Goal: Task Accomplishment & Management: Use online tool/utility

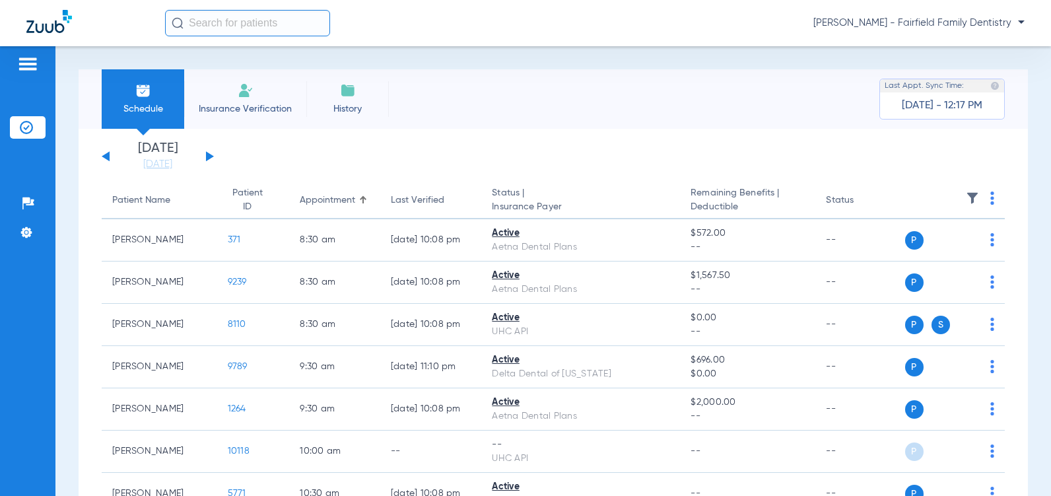
click at [211, 157] on button at bounding box center [210, 156] width 8 height 10
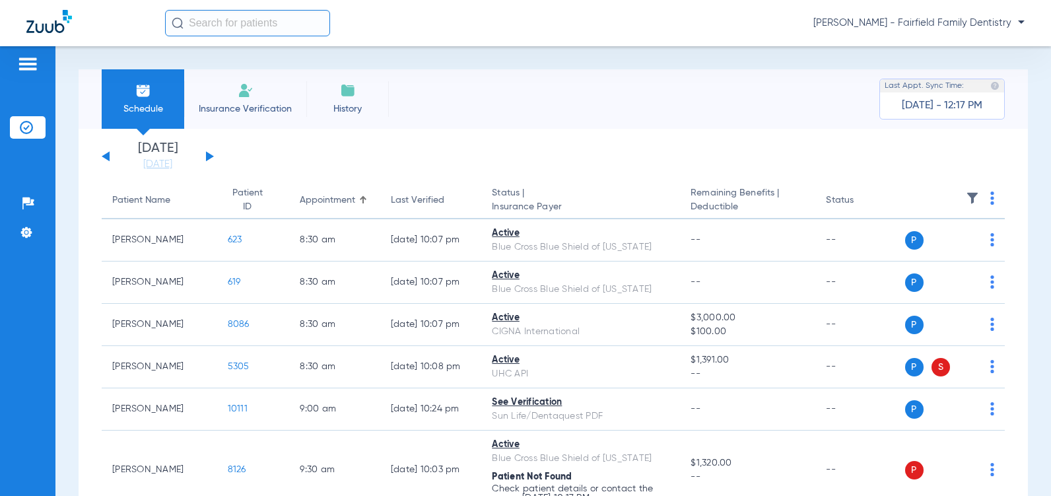
click at [211, 157] on button at bounding box center [210, 156] width 8 height 10
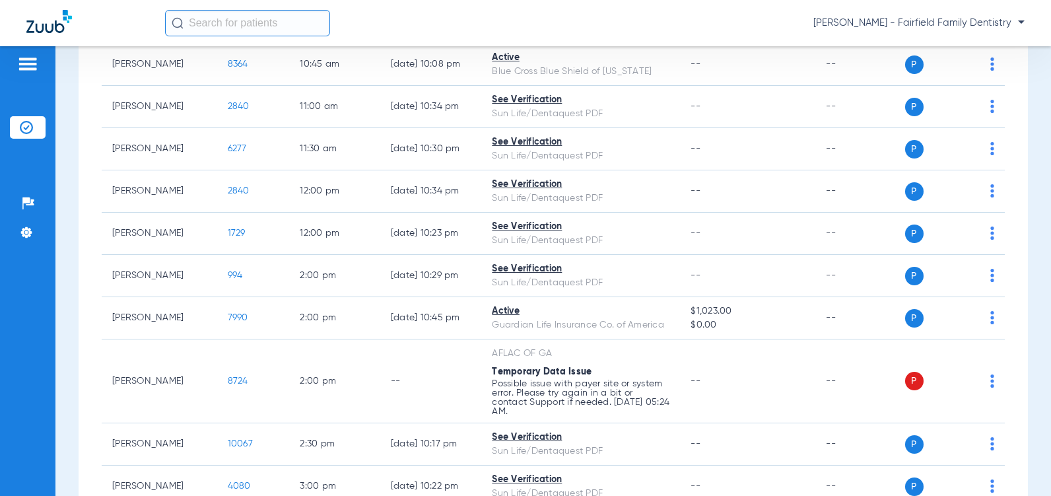
scroll to position [594, 0]
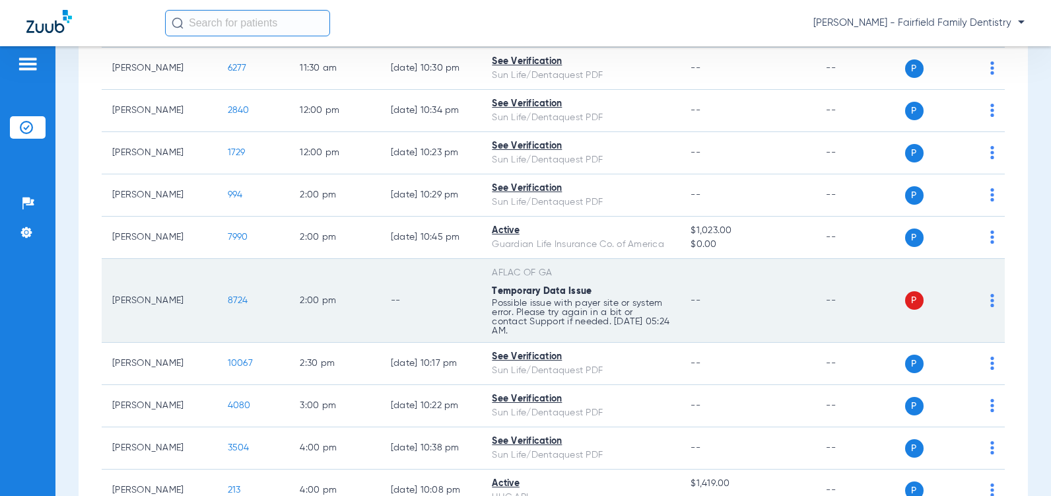
click at [228, 305] on span "8724" at bounding box center [238, 300] width 20 height 9
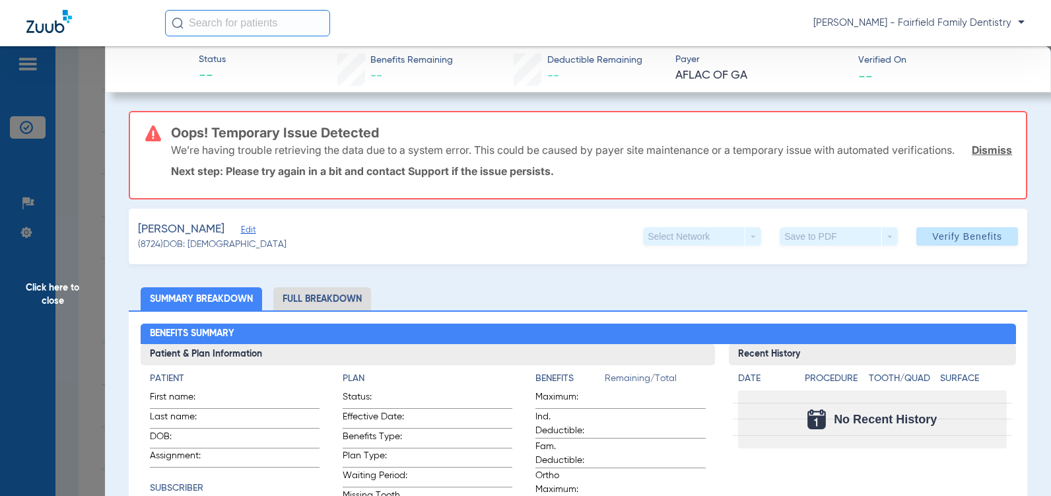
click at [973, 157] on link "Dismiss" at bounding box center [992, 149] width 40 height 13
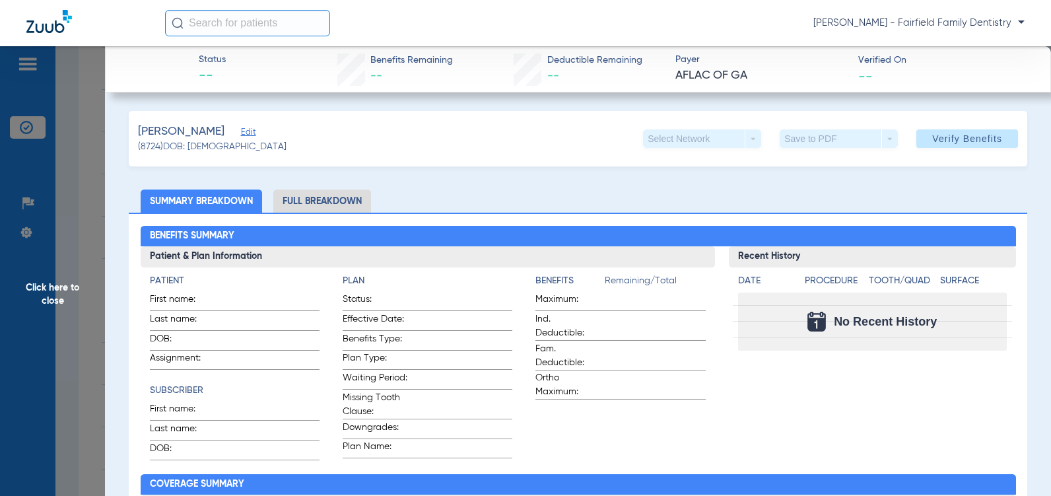
click at [241, 135] on span "Edit" at bounding box center [247, 133] width 12 height 13
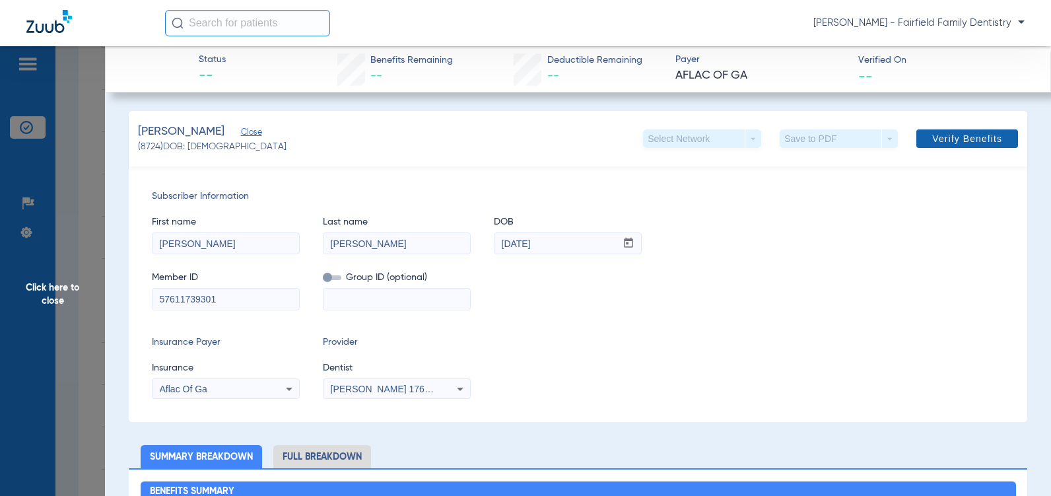
click at [950, 137] on span "Verify Benefits" at bounding box center [967, 138] width 70 height 11
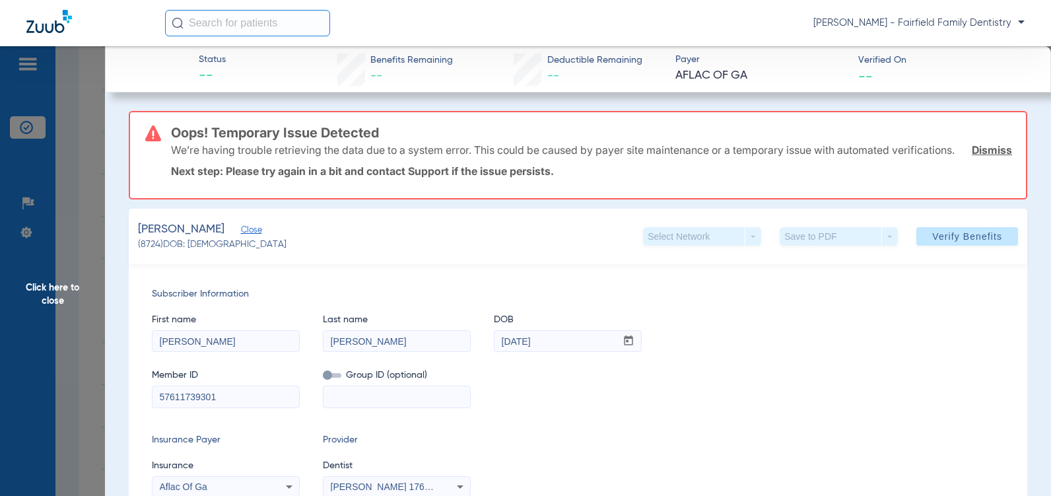
drag, startPoint x: 423, startPoint y: 0, endPoint x: 681, endPoint y: 271, distance: 374.6
click at [685, 295] on div "Subscriber Information First name Gina Last name Dailey DOB mm / dd / yyyy 03/1…" at bounding box center [578, 392] width 899 height 256
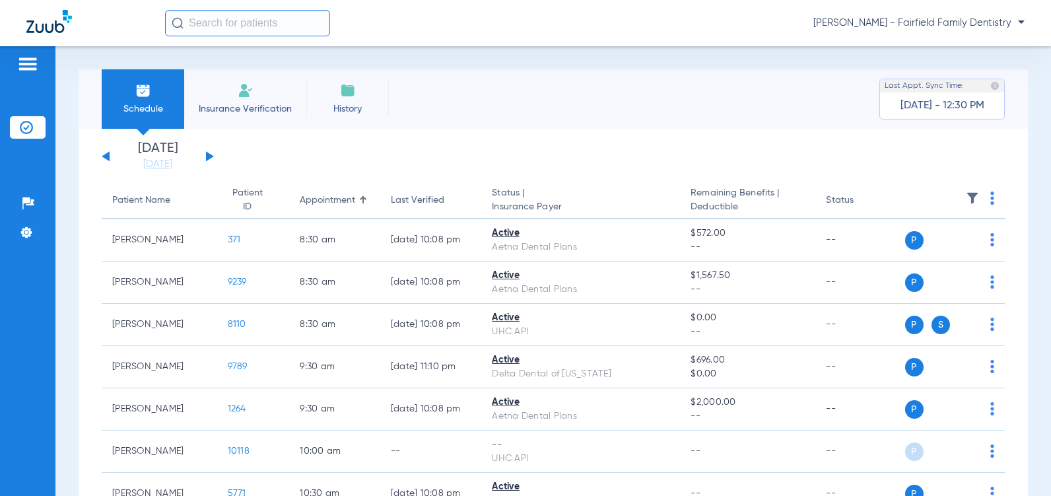
click at [212, 155] on button at bounding box center [210, 156] width 8 height 10
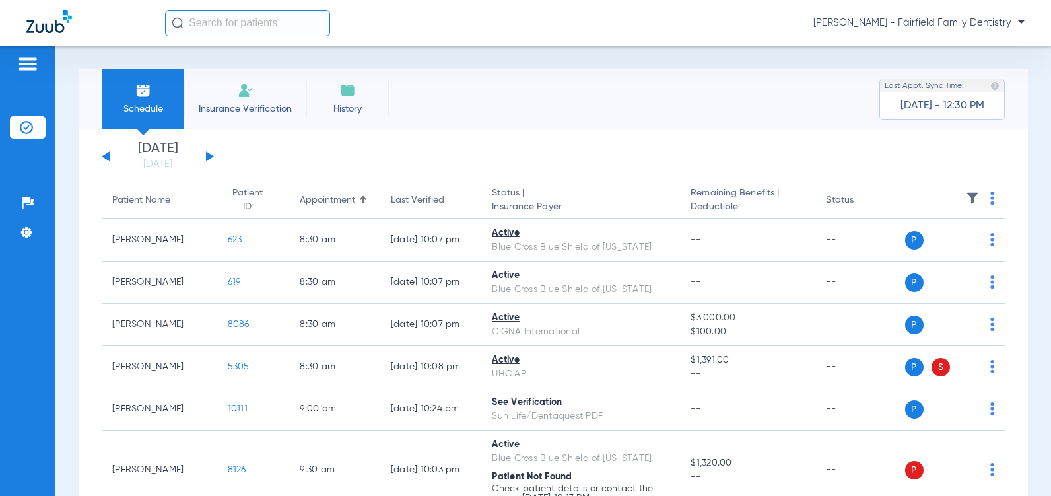
click at [211, 155] on button at bounding box center [210, 156] width 8 height 10
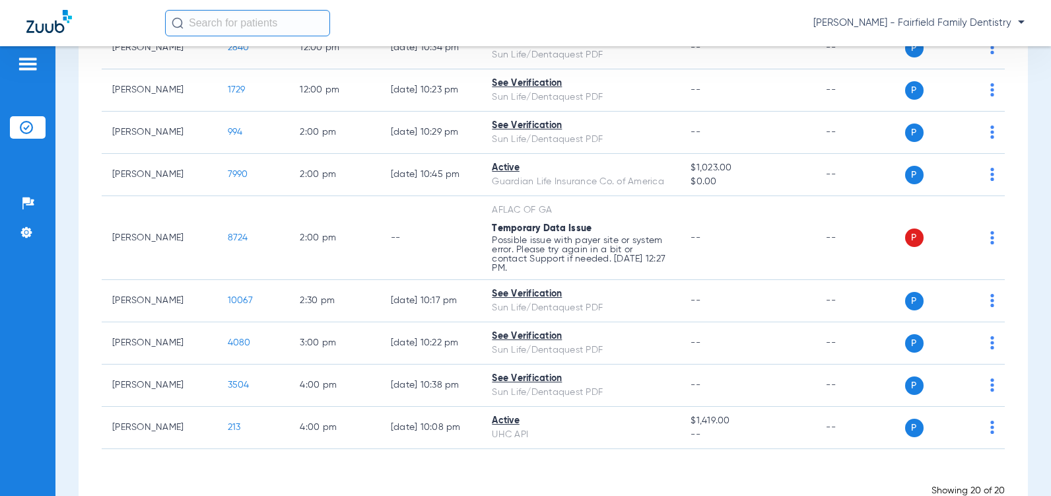
scroll to position [660, 0]
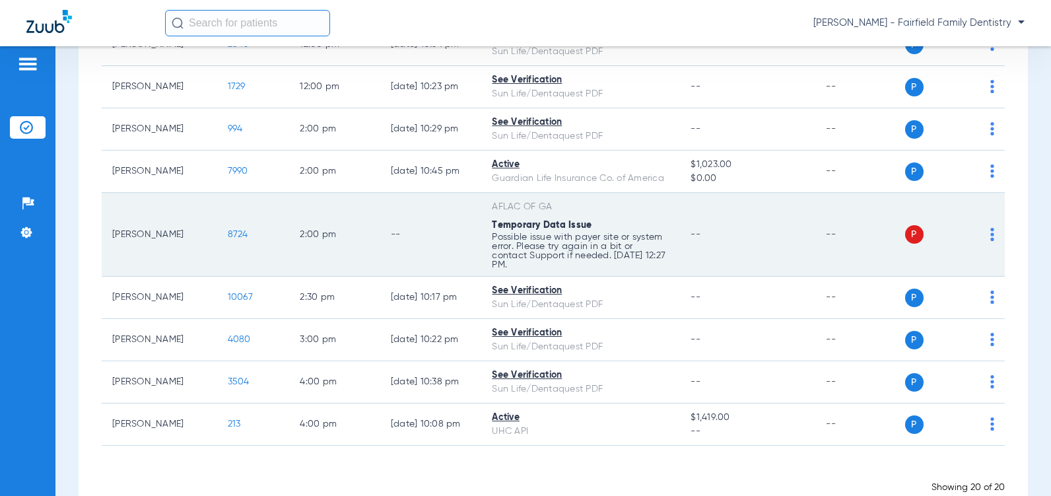
click at [228, 239] on span "8724" at bounding box center [238, 234] width 20 height 9
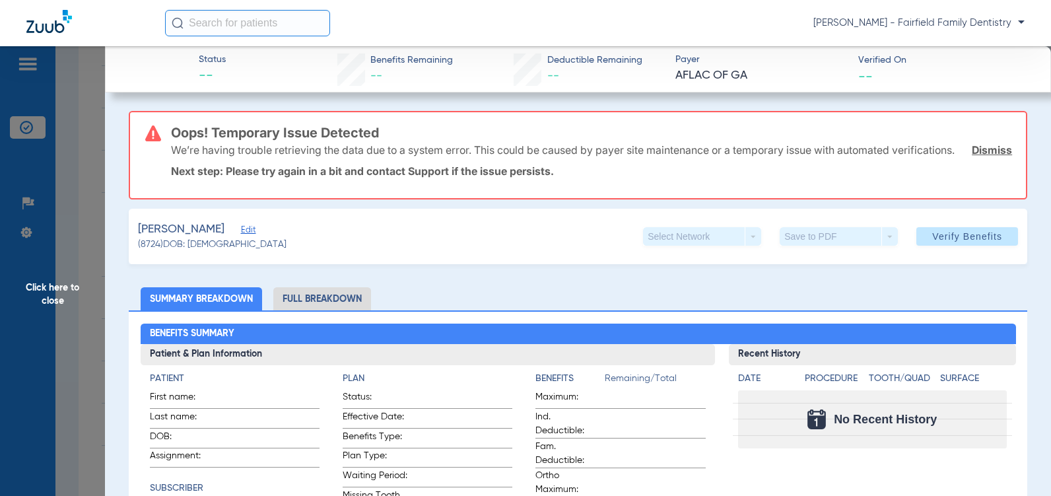
click at [241, 238] on span "Edit" at bounding box center [247, 231] width 12 height 13
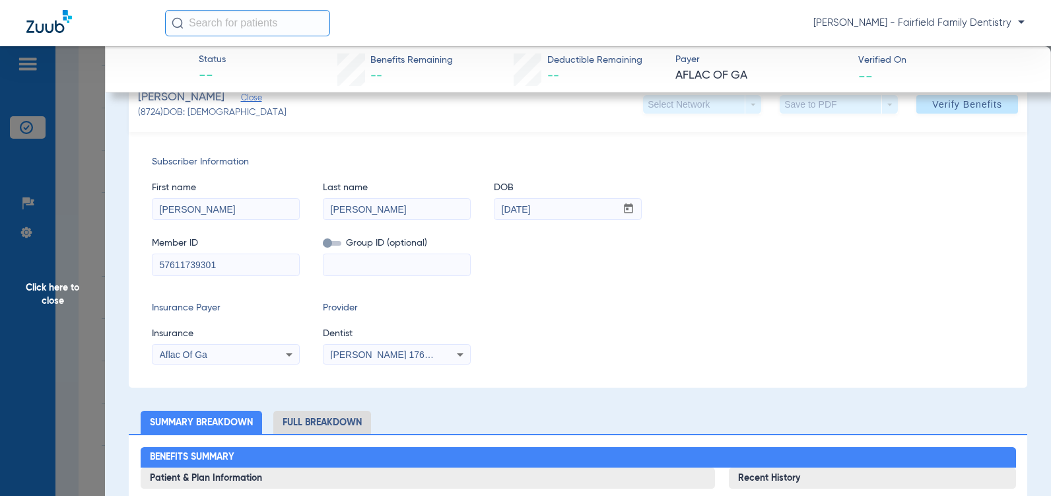
scroll to position [198, 0]
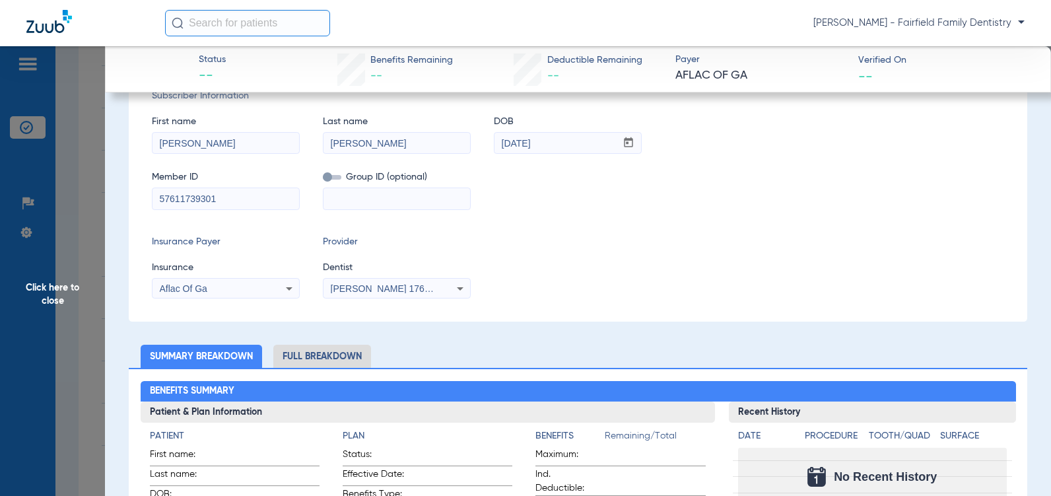
click at [208, 209] on input "57611739301" at bounding box center [226, 198] width 147 height 21
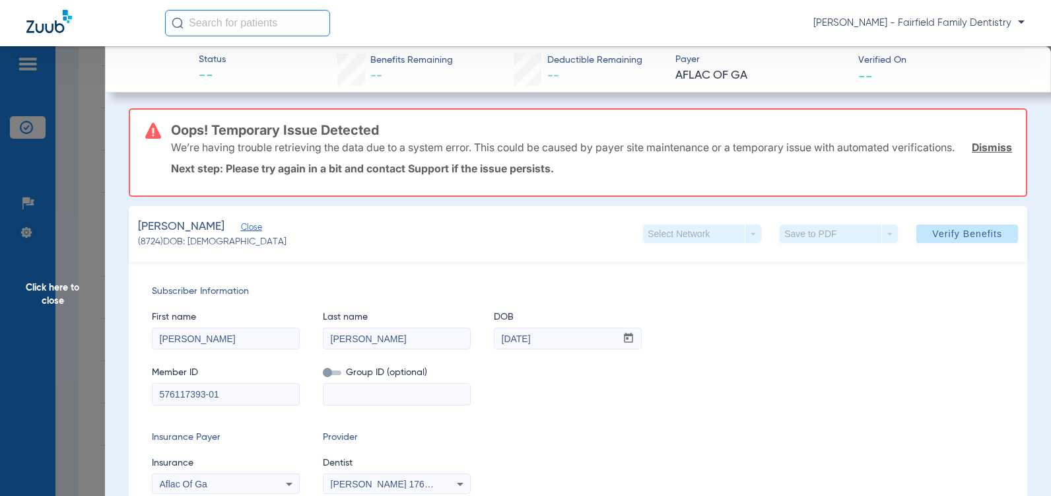
scroll to position [0, 0]
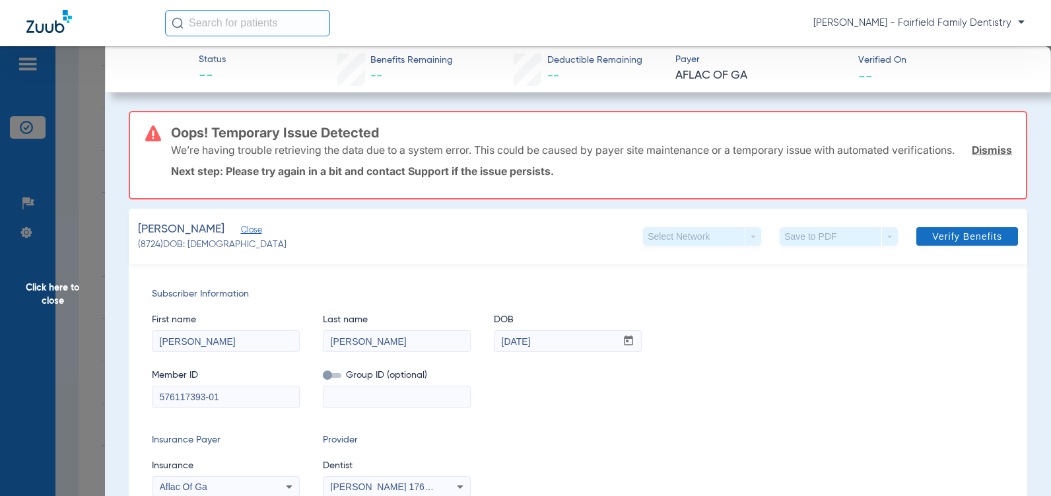
type input "576117393-01"
click at [954, 242] on span "Verify Benefits" at bounding box center [967, 236] width 70 height 11
click at [48, 301] on span "Click here to close" at bounding box center [52, 294] width 105 height 496
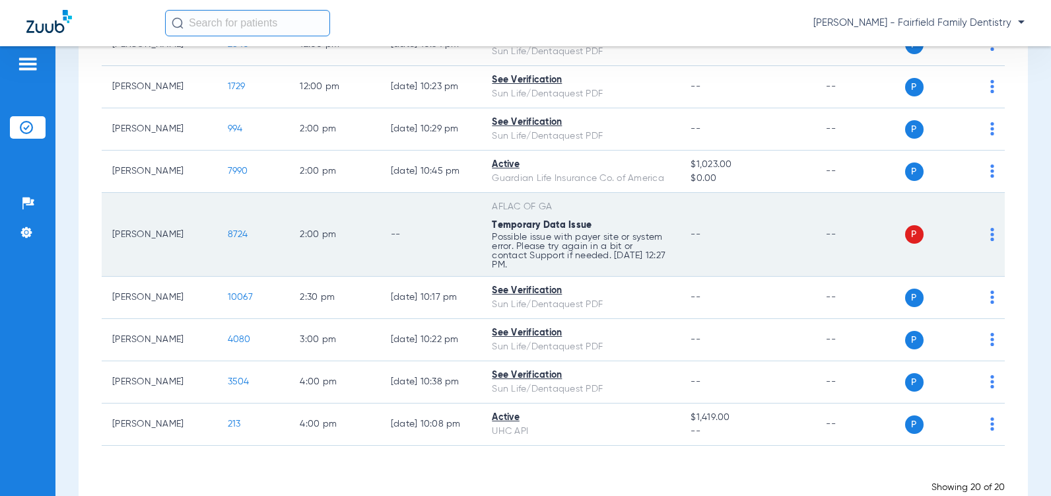
click at [991, 241] on img at bounding box center [993, 234] width 4 height 13
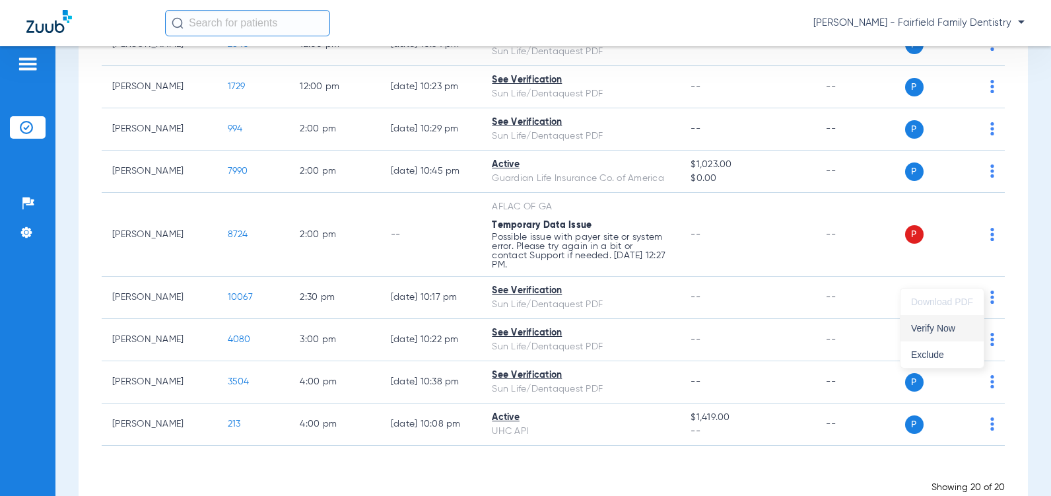
click at [932, 327] on span "Verify Now" at bounding box center [942, 328] width 62 height 9
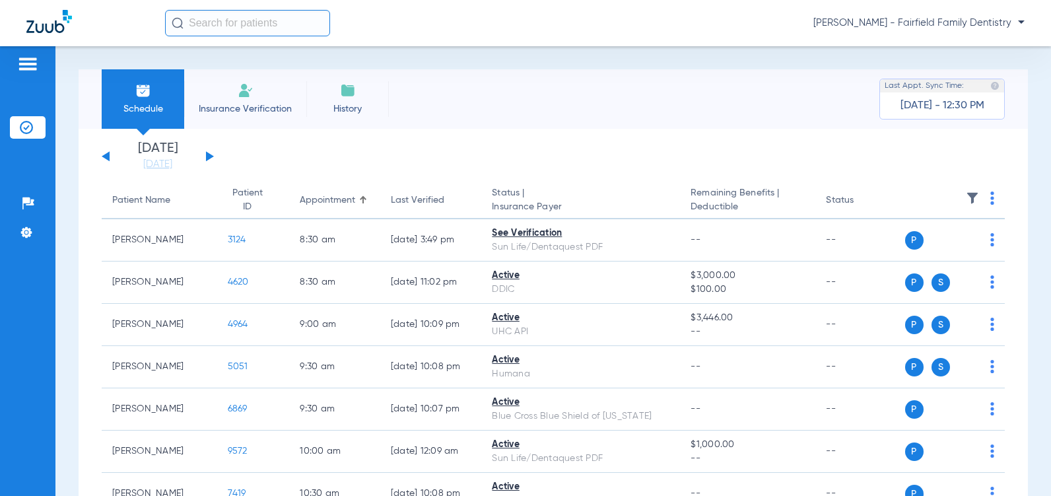
click at [209, 156] on button at bounding box center [210, 156] width 8 height 10
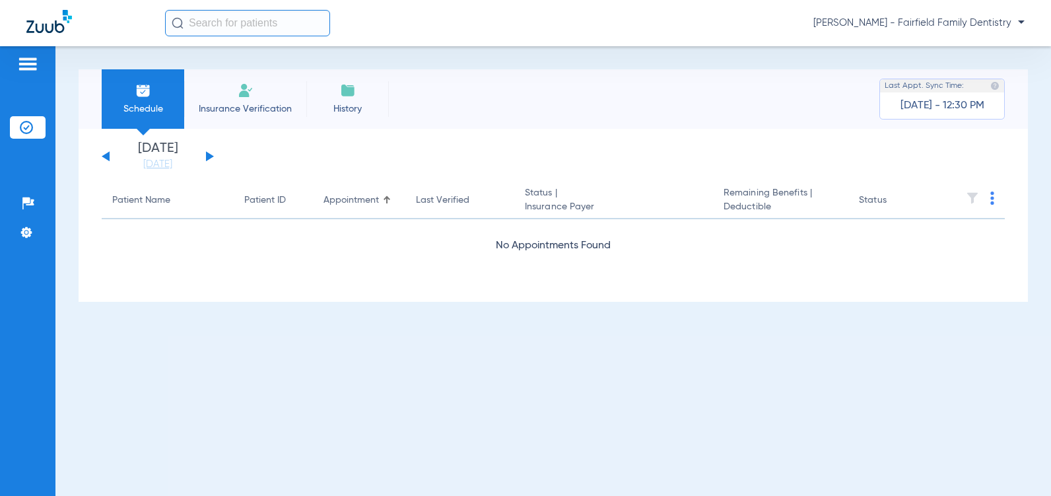
click at [209, 156] on button at bounding box center [210, 156] width 8 height 10
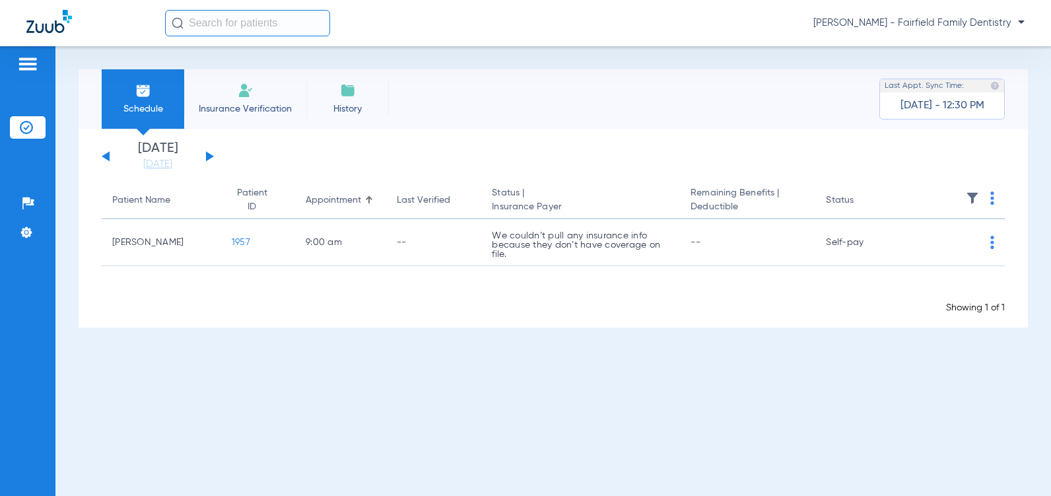
click at [209, 156] on button at bounding box center [210, 156] width 8 height 10
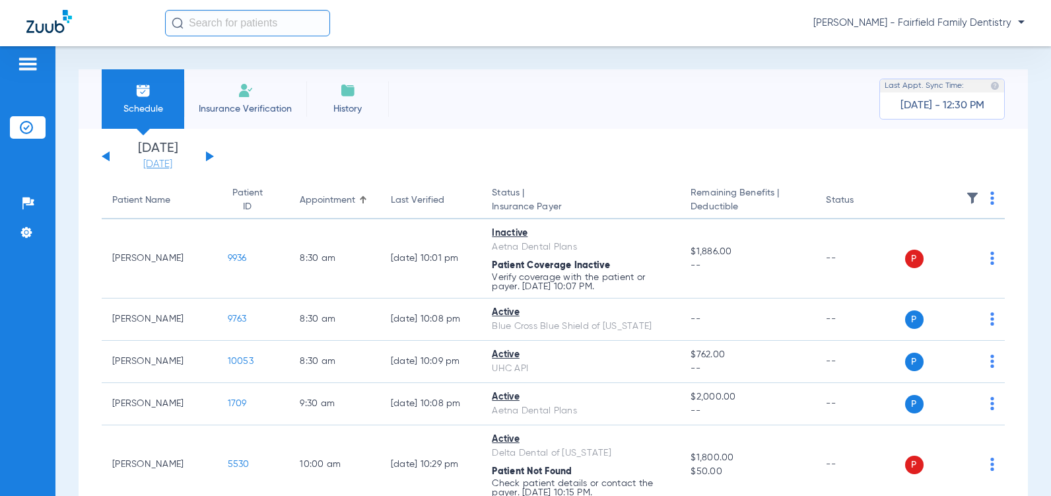
click at [155, 166] on link "[DATE]" at bounding box center [157, 164] width 79 height 13
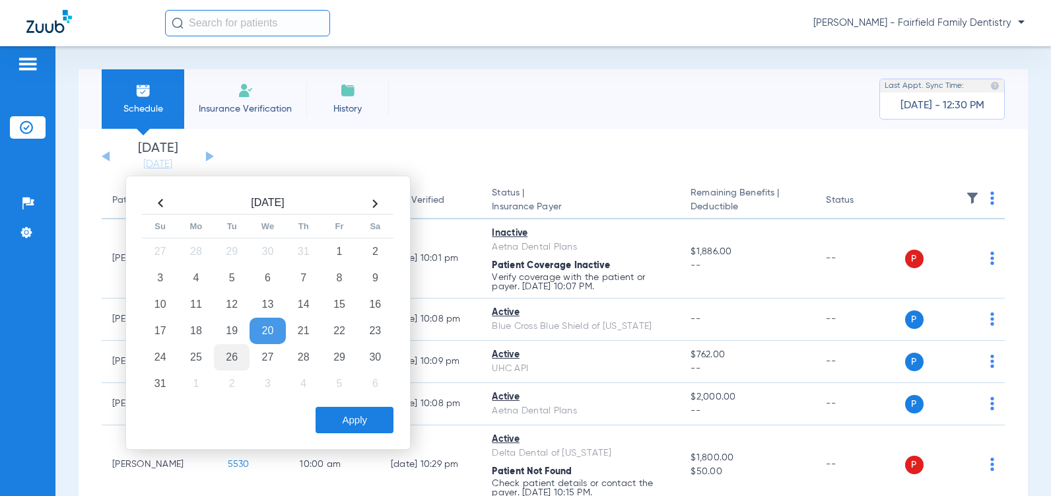
click at [232, 357] on td "26" at bounding box center [232, 357] width 36 height 26
click at [361, 422] on button "Apply" at bounding box center [355, 420] width 78 height 26
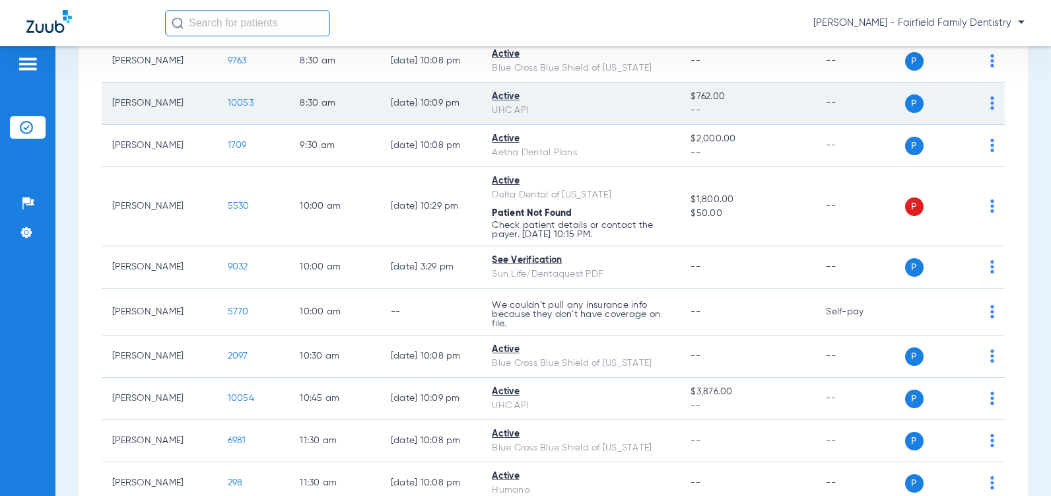
scroll to position [264, 0]
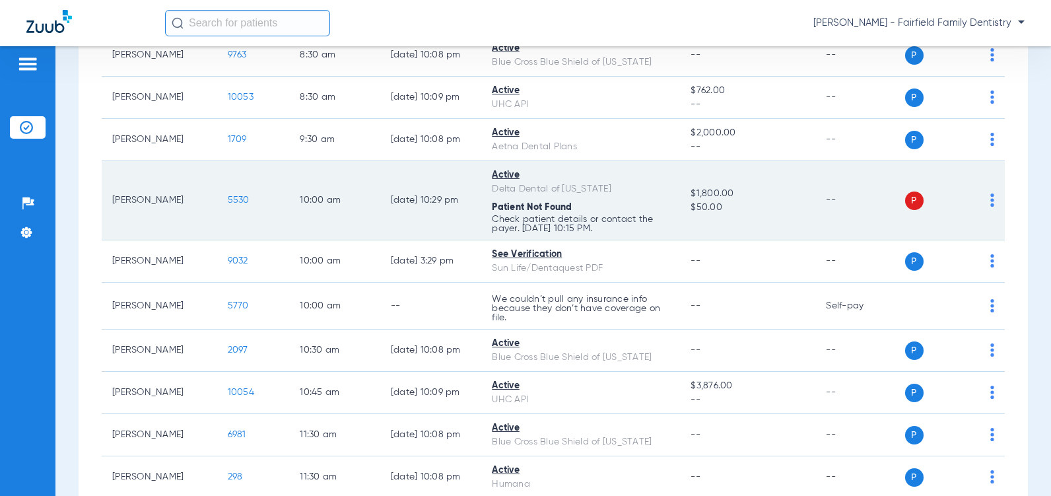
click at [991, 207] on img at bounding box center [993, 199] width 4 height 13
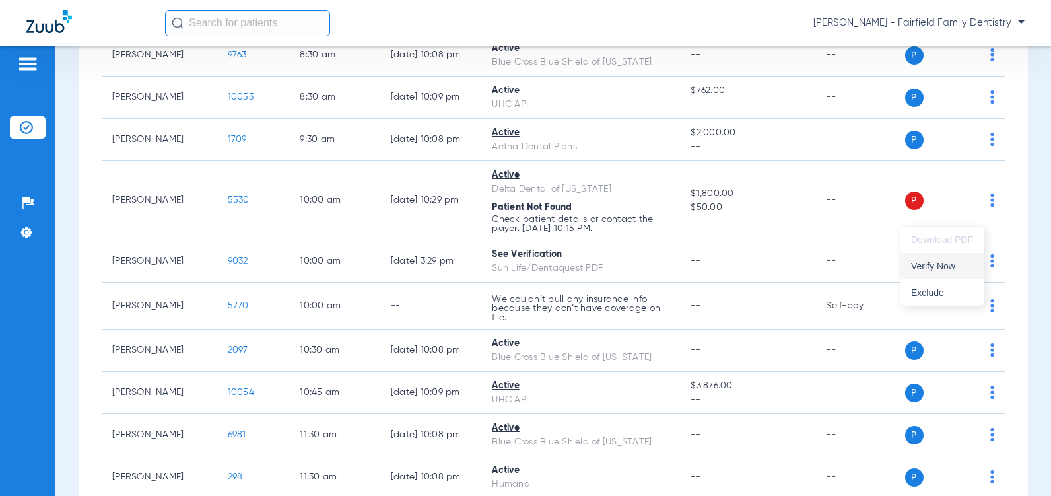
click at [936, 268] on span "Verify Now" at bounding box center [942, 266] width 62 height 9
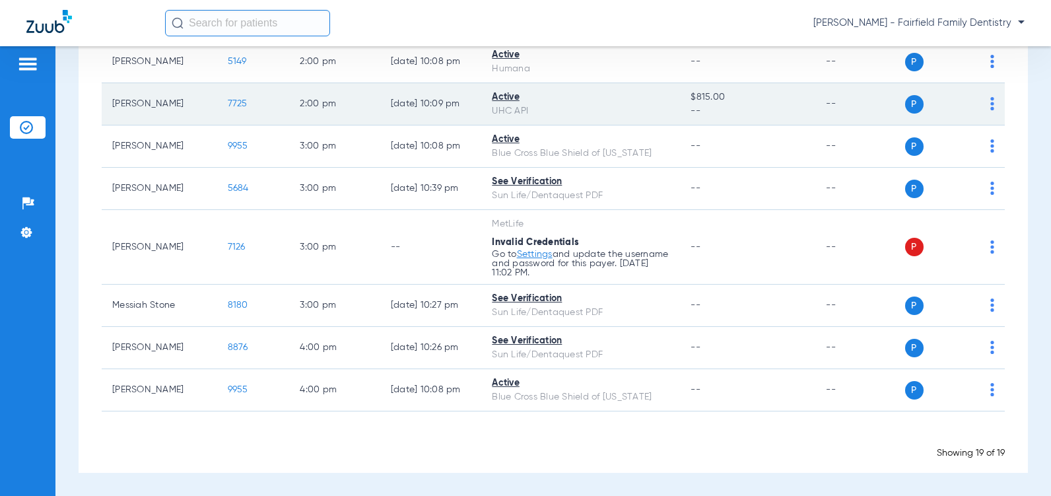
scroll to position [791, 0]
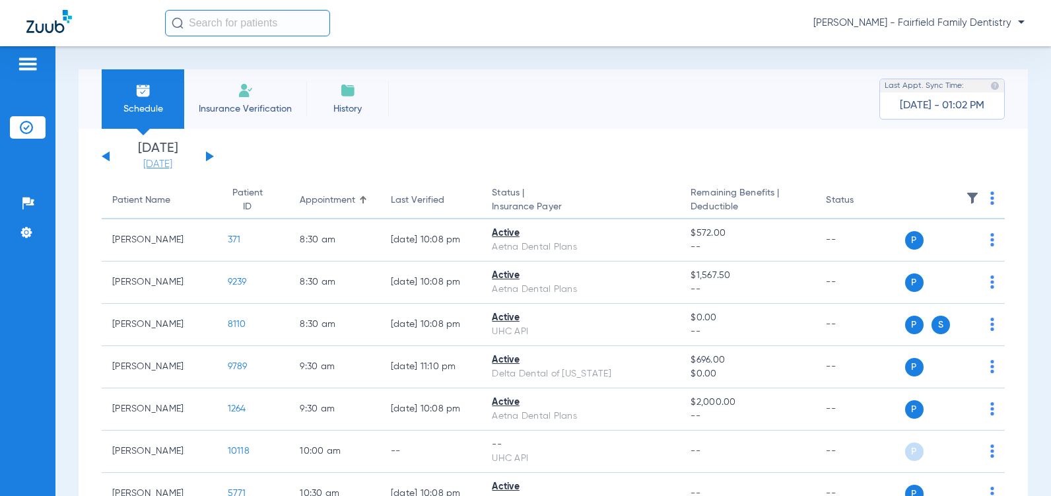
click at [153, 168] on link "[DATE]" at bounding box center [157, 164] width 79 height 13
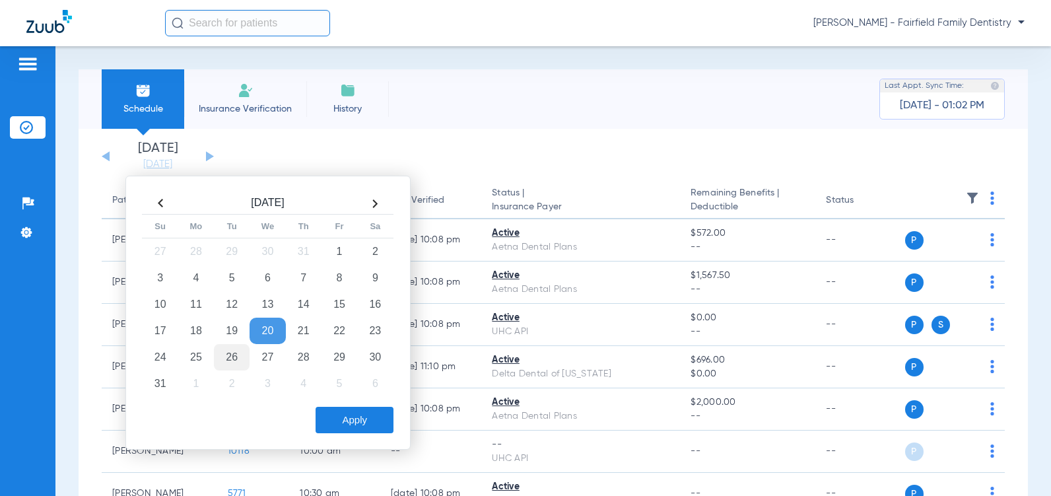
click at [232, 355] on td "26" at bounding box center [232, 357] width 36 height 26
click at [361, 425] on button "Apply" at bounding box center [355, 420] width 78 height 26
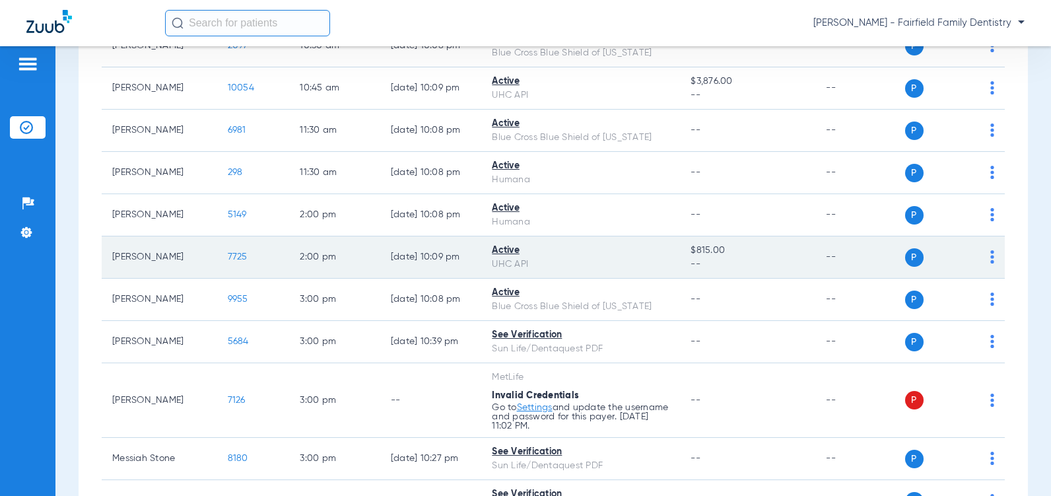
scroll to position [660, 0]
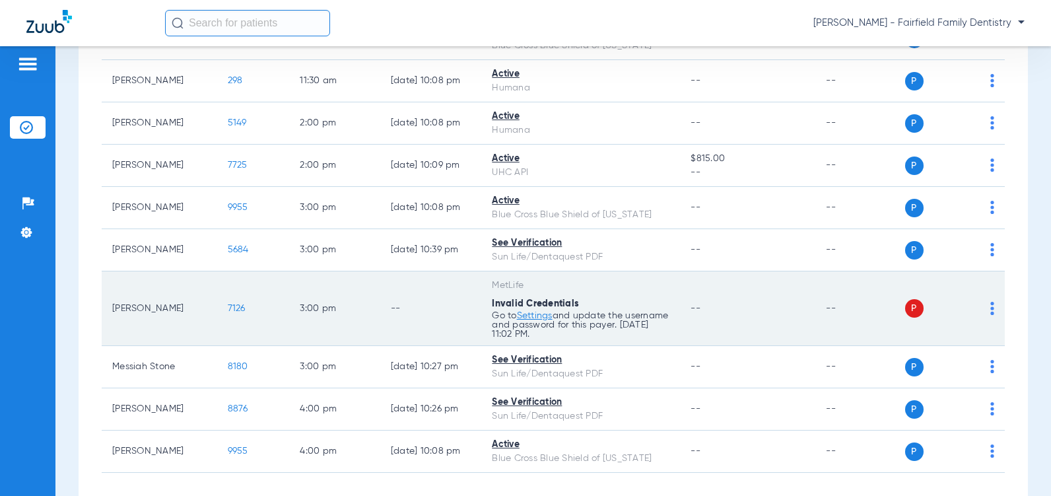
click at [228, 313] on span "7126" at bounding box center [237, 308] width 18 height 9
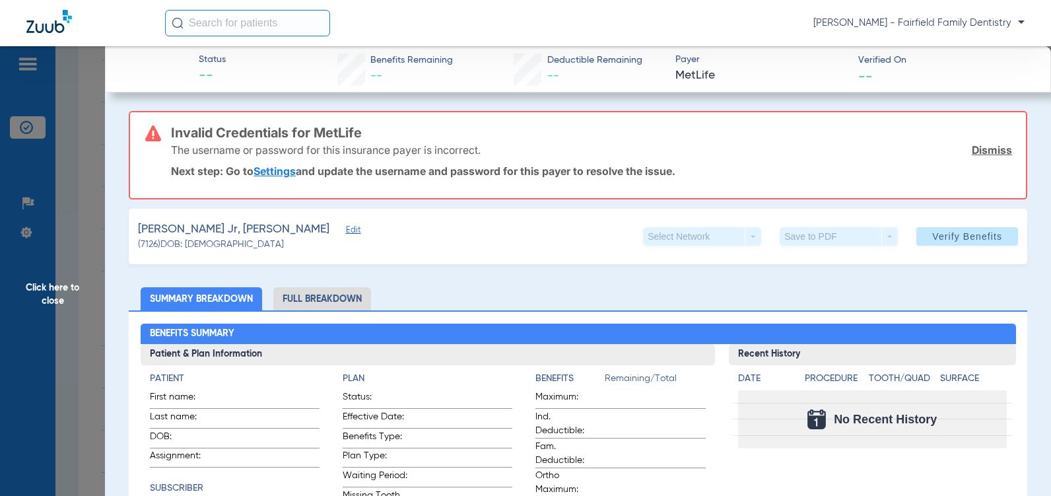
click at [346, 229] on span "Edit" at bounding box center [352, 231] width 12 height 13
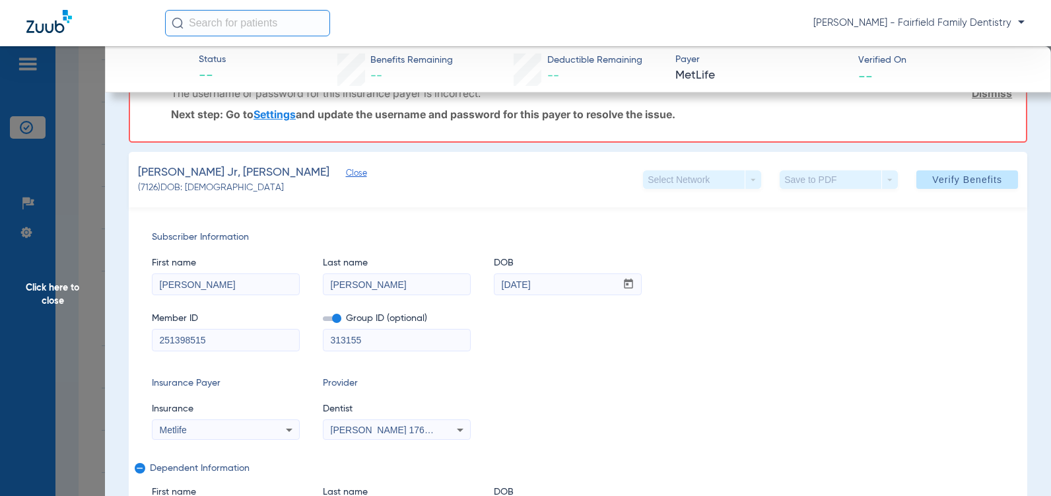
scroll to position [132, 0]
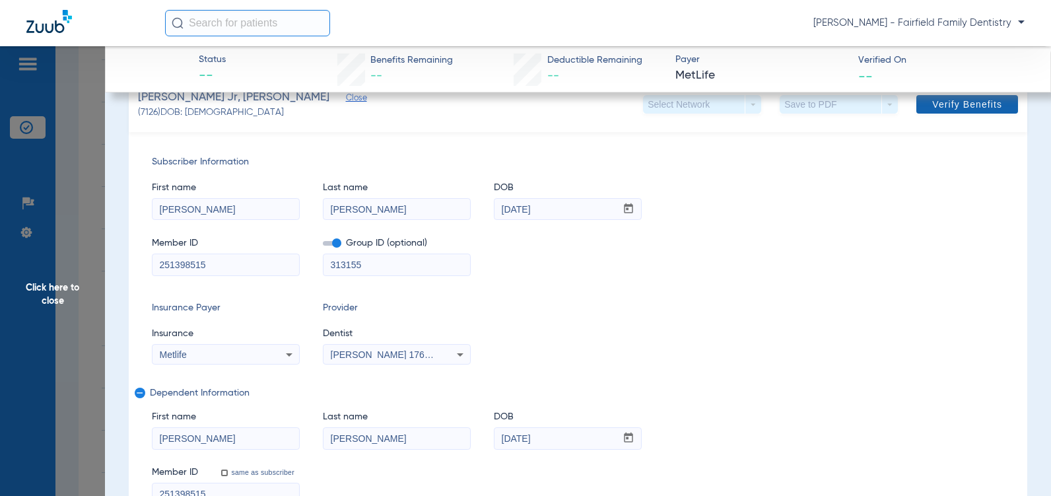
click at [948, 100] on span "Verify Benefits" at bounding box center [967, 104] width 70 height 11
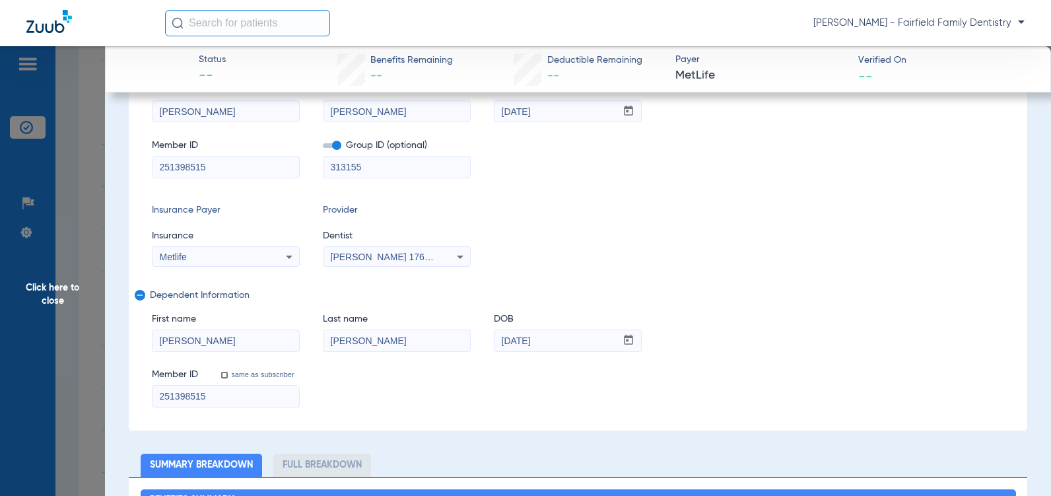
scroll to position [34, 0]
